Goal: Transaction & Acquisition: Purchase product/service

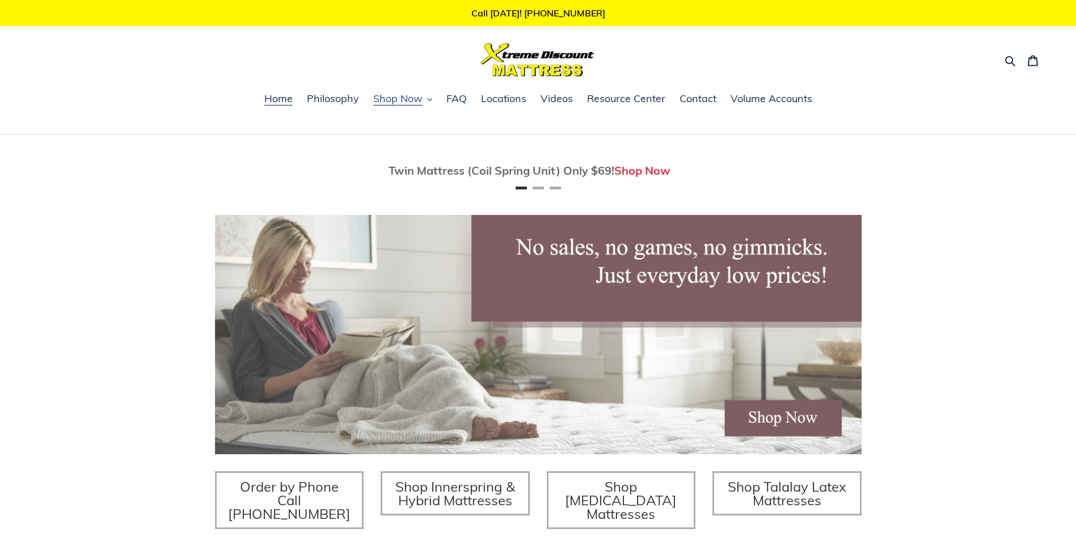
click at [425, 100] on button "Shop Now" at bounding box center [403, 99] width 70 height 17
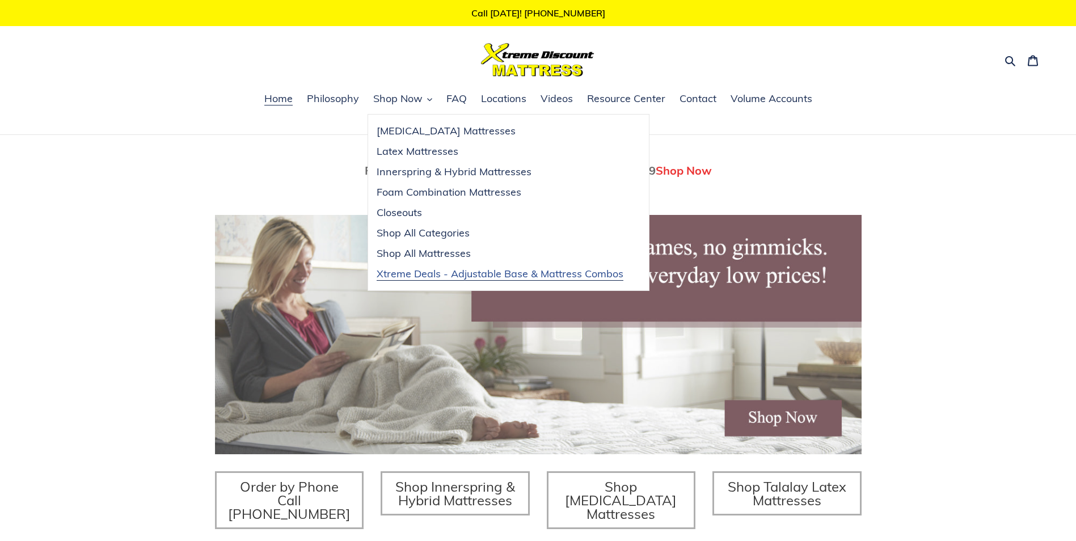
click at [486, 272] on span "Xtreme Deals - Adjustable Base & Mattress Combos" at bounding box center [500, 274] width 247 height 14
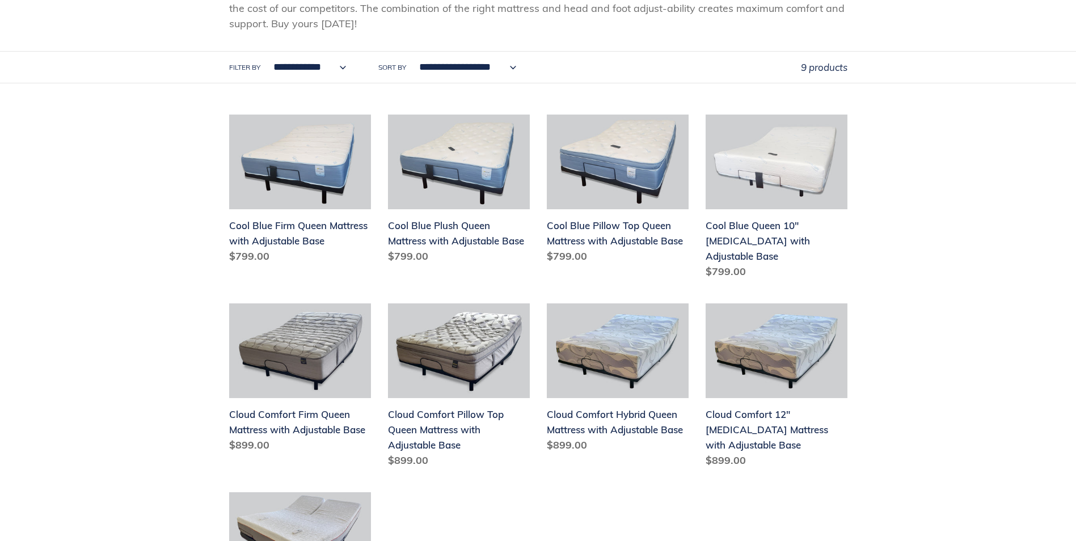
scroll to position [227, 0]
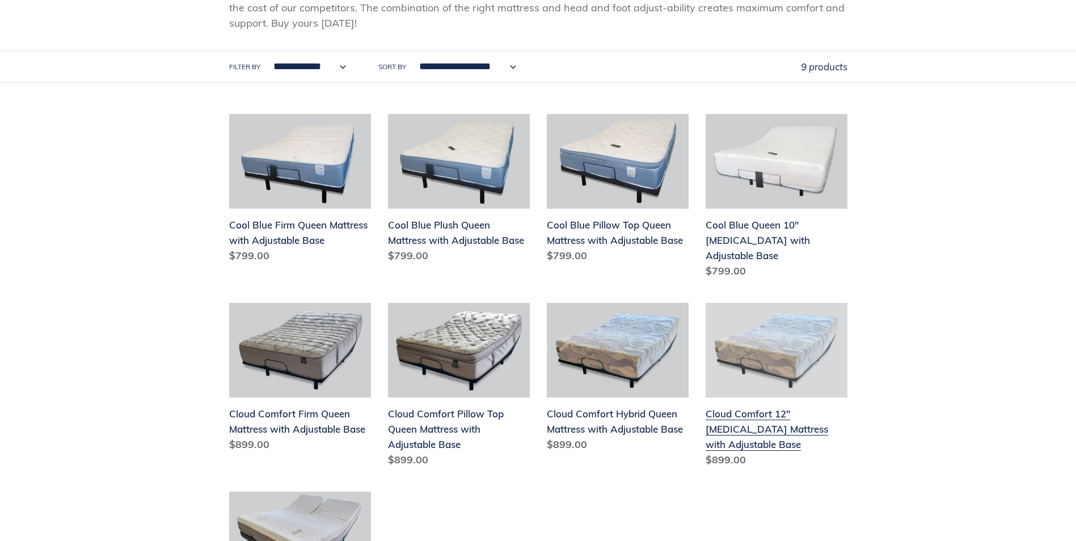
click at [782, 411] on link "Cloud Comfort 12" [MEDICAL_DATA] Mattress with Adjustable Base" at bounding box center [777, 387] width 142 height 169
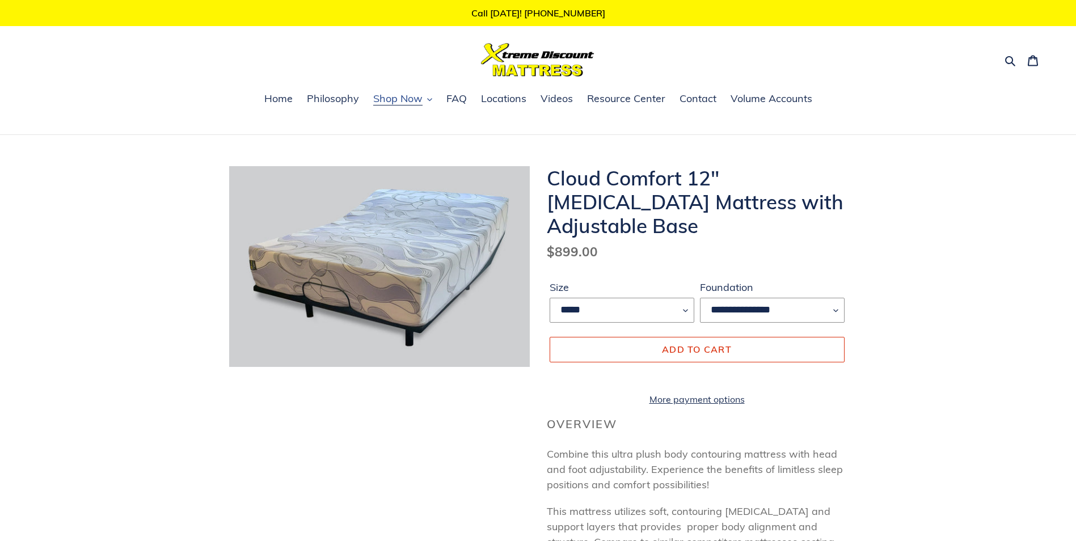
click at [411, 101] on span "Shop Now" at bounding box center [397, 99] width 49 height 14
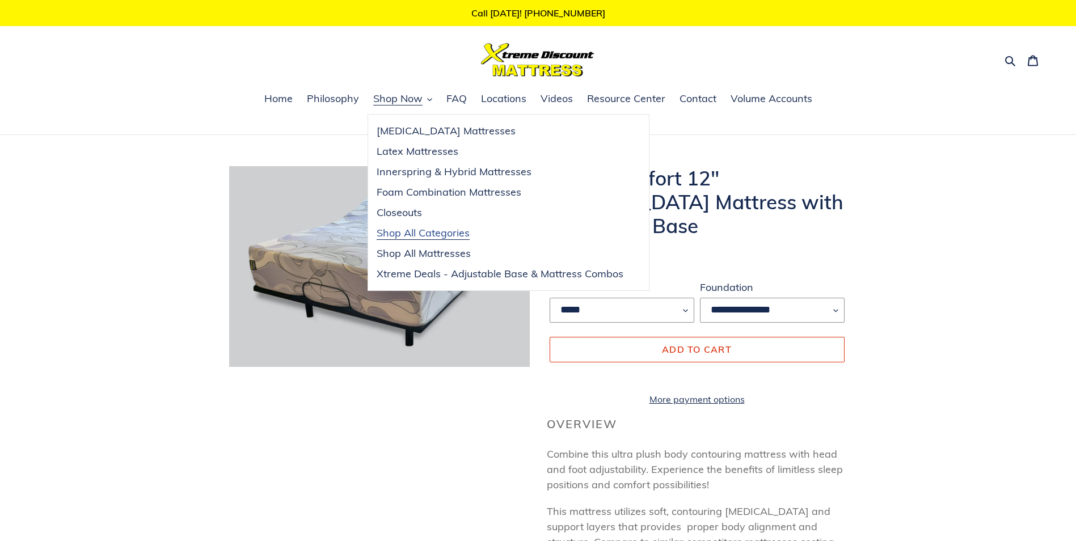
click at [420, 231] on span "Shop All Categories" at bounding box center [423, 233] width 93 height 14
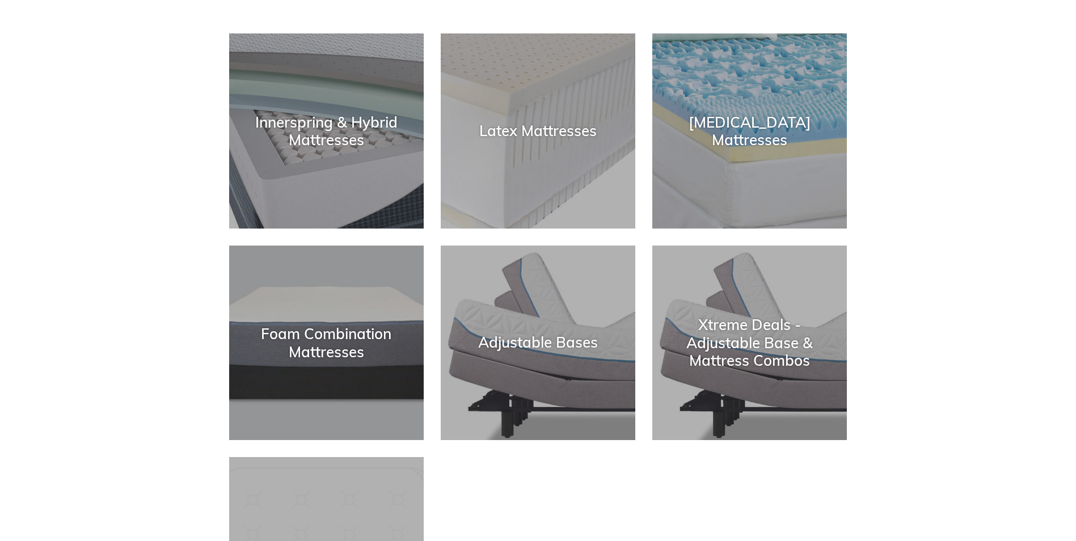
scroll to position [227, 0]
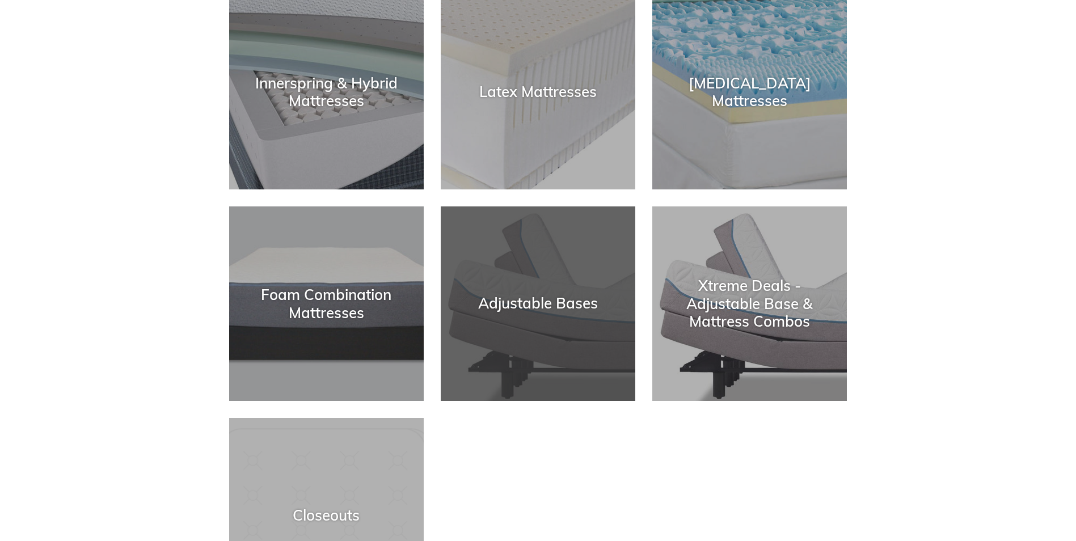
click at [562, 401] on div "Adjustable Bases" at bounding box center [538, 401] width 195 height 0
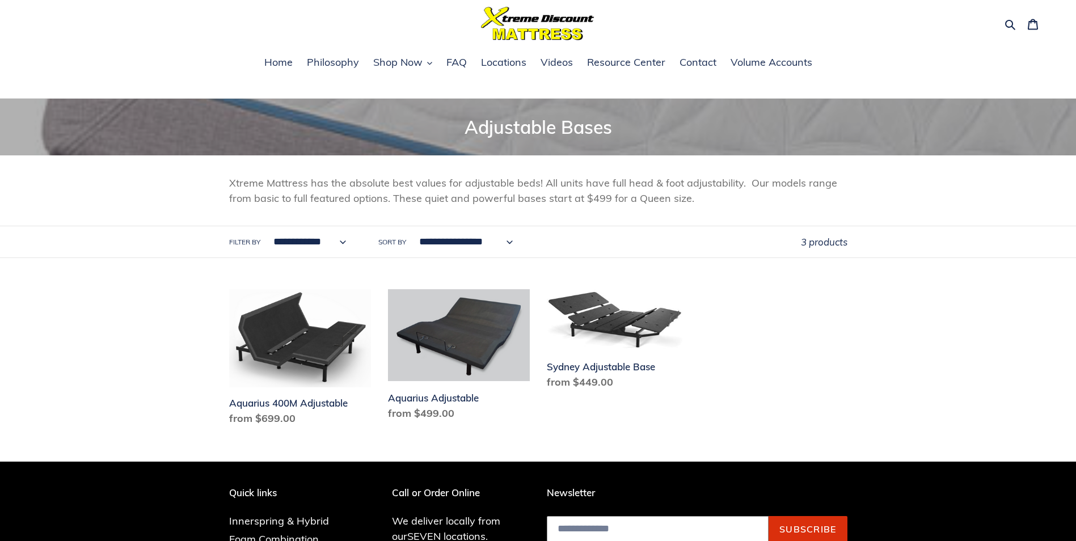
scroll to position [57, 0]
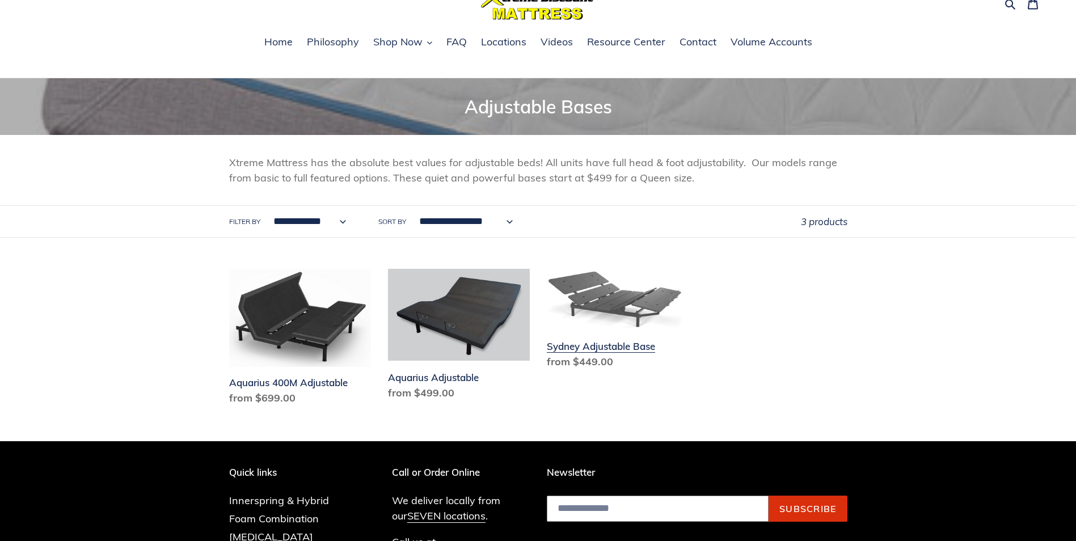
click at [606, 344] on link "Sydney Adjustable Base" at bounding box center [618, 321] width 142 height 105
